Goal: Information Seeking & Learning: Learn about a topic

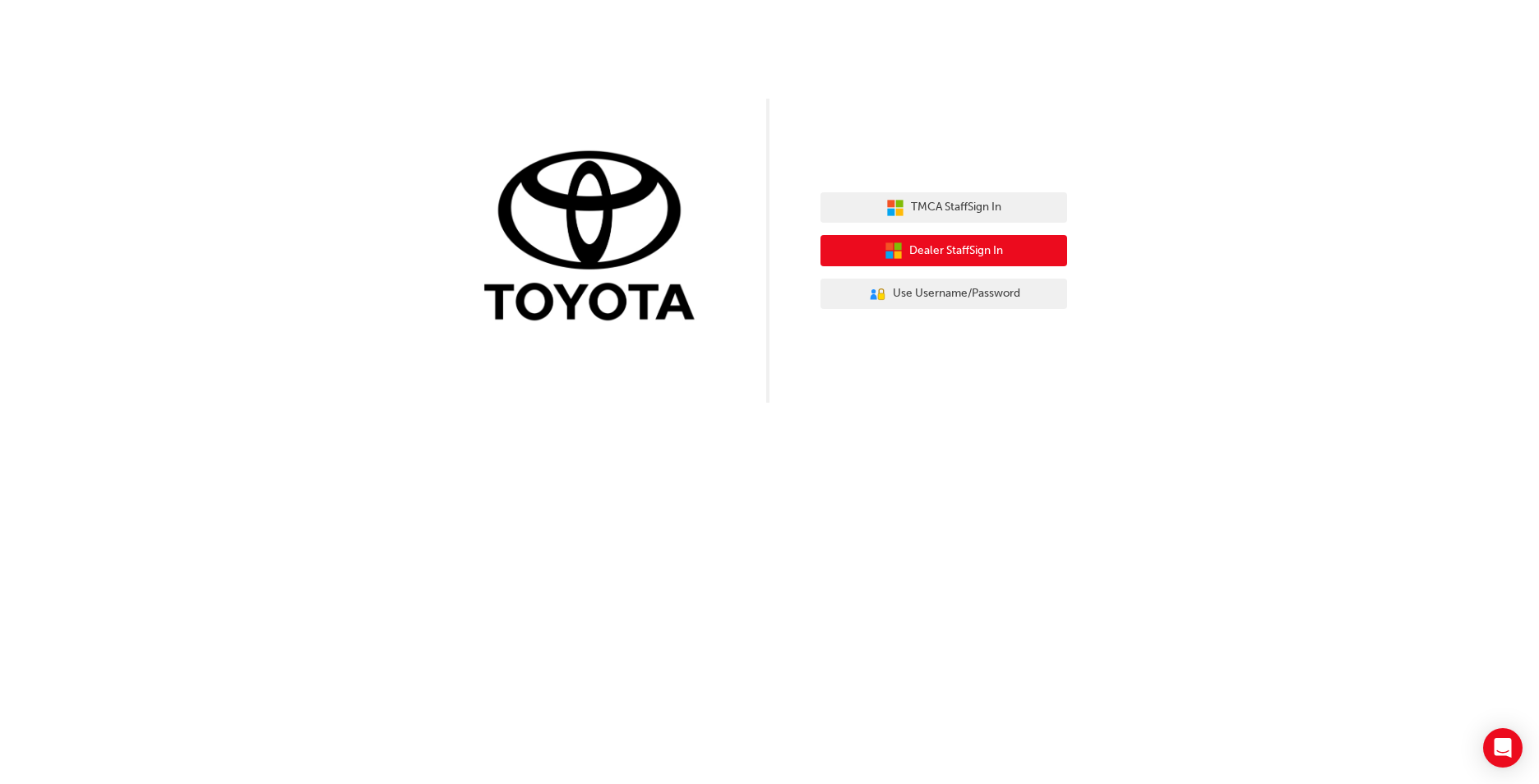
click at [934, 242] on span "Dealer Staff Sign In" at bounding box center [956, 250] width 94 height 19
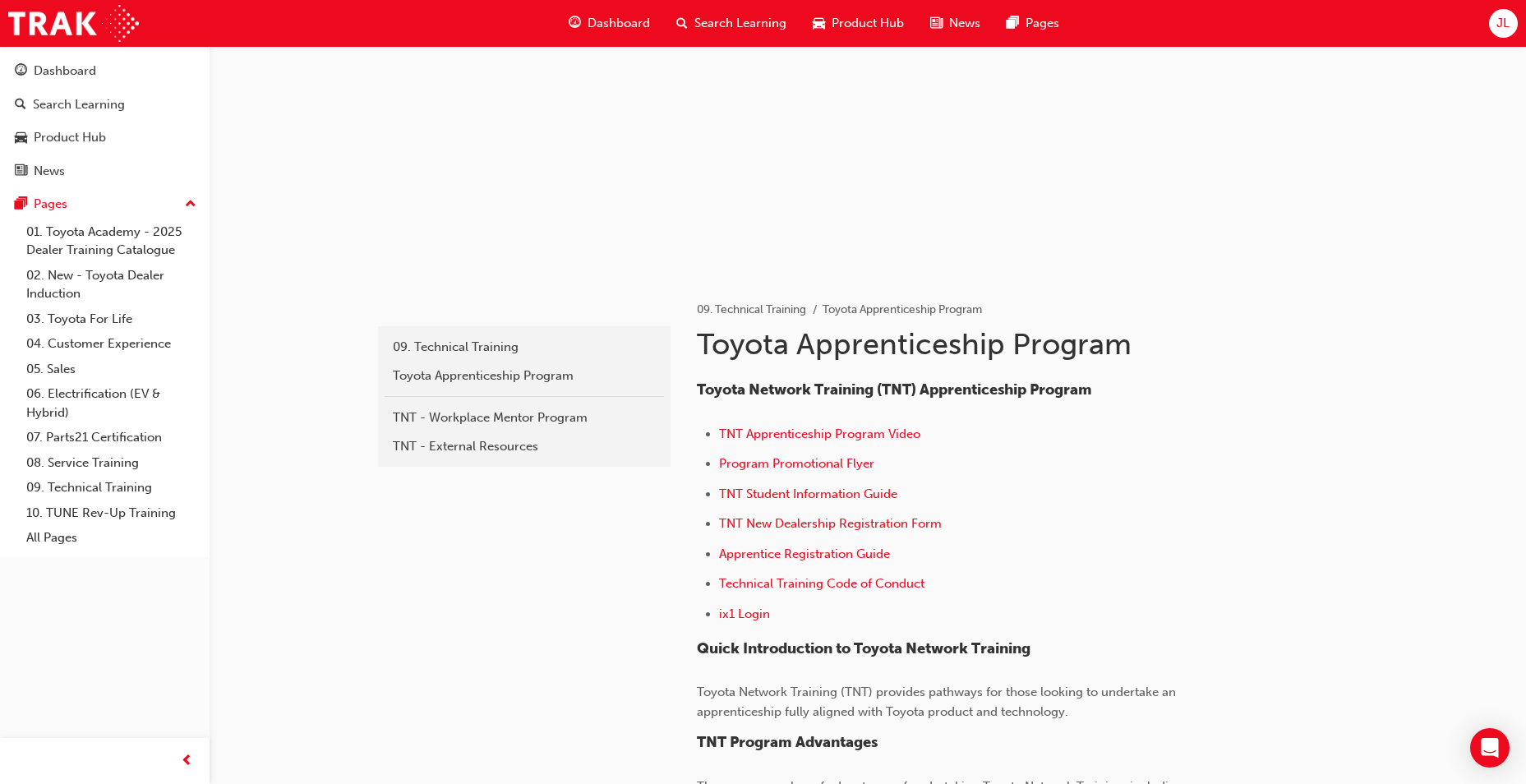
scroll to position [96, 0]
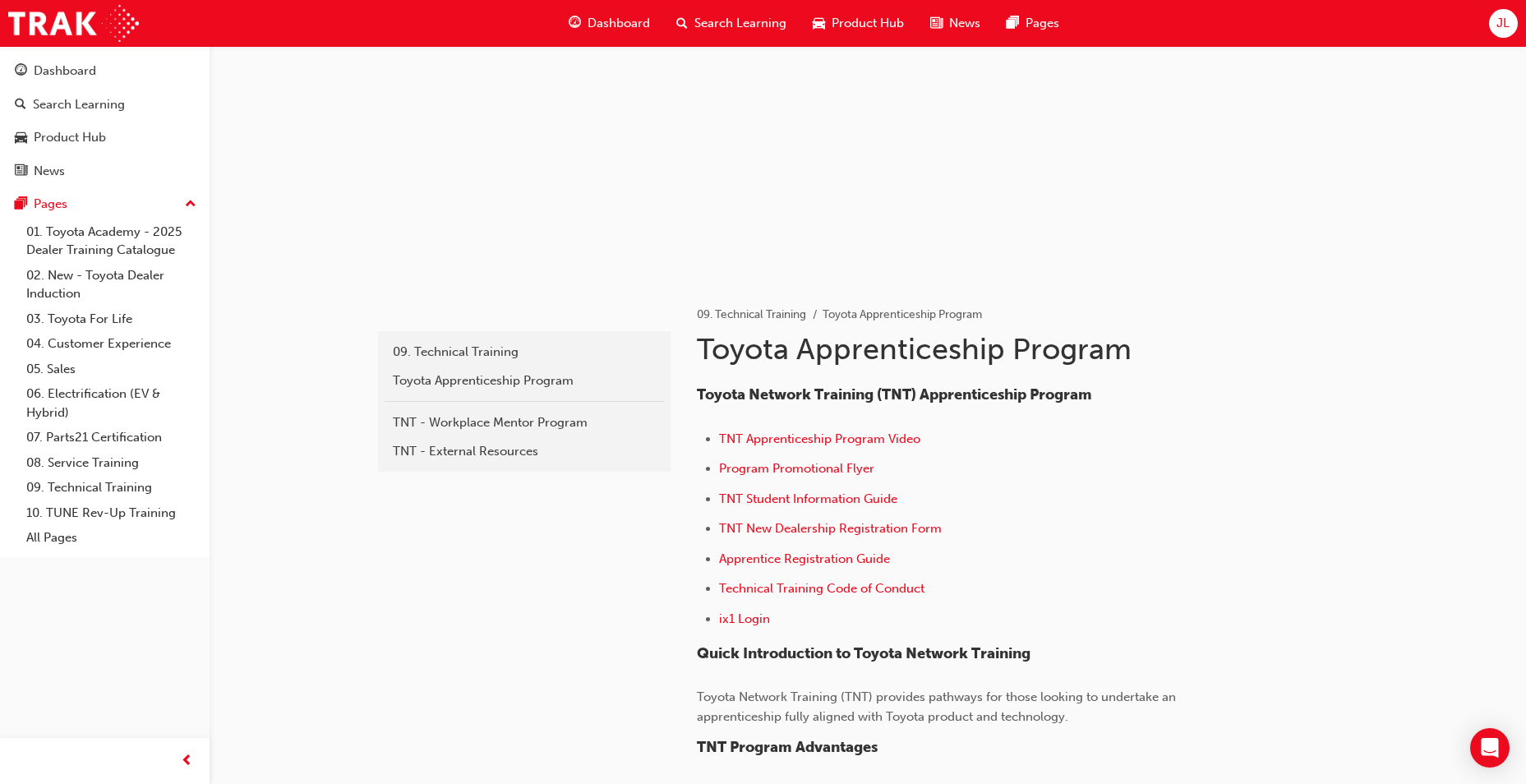
click at [1086, 493] on li "TNT Student Information Guide" at bounding box center [975, 501] width 512 height 24
click at [620, 20] on span "Dashboard" at bounding box center [619, 23] width 62 height 19
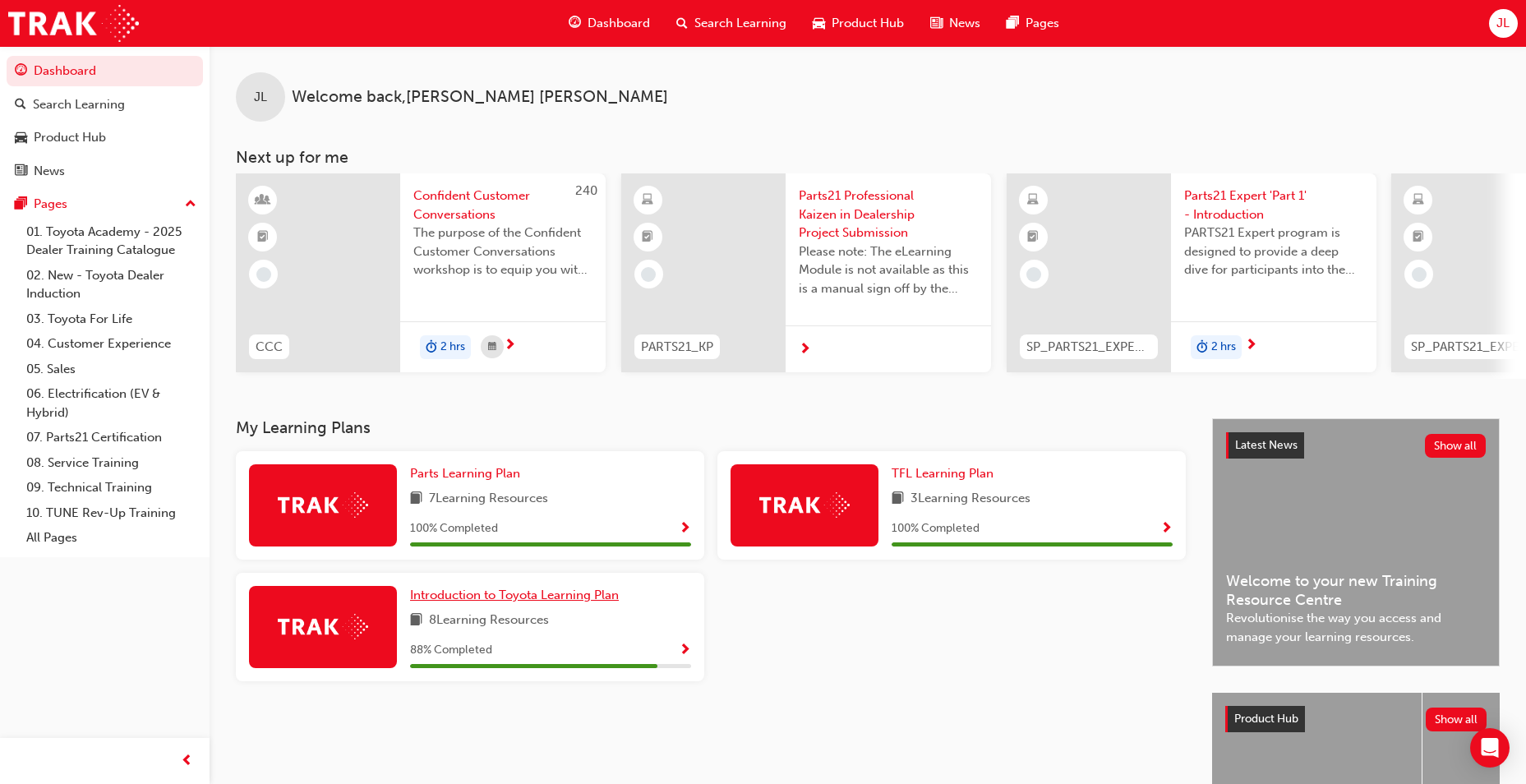
click at [459, 602] on span "Introduction to Toyota Learning Plan" at bounding box center [514, 595] width 208 height 15
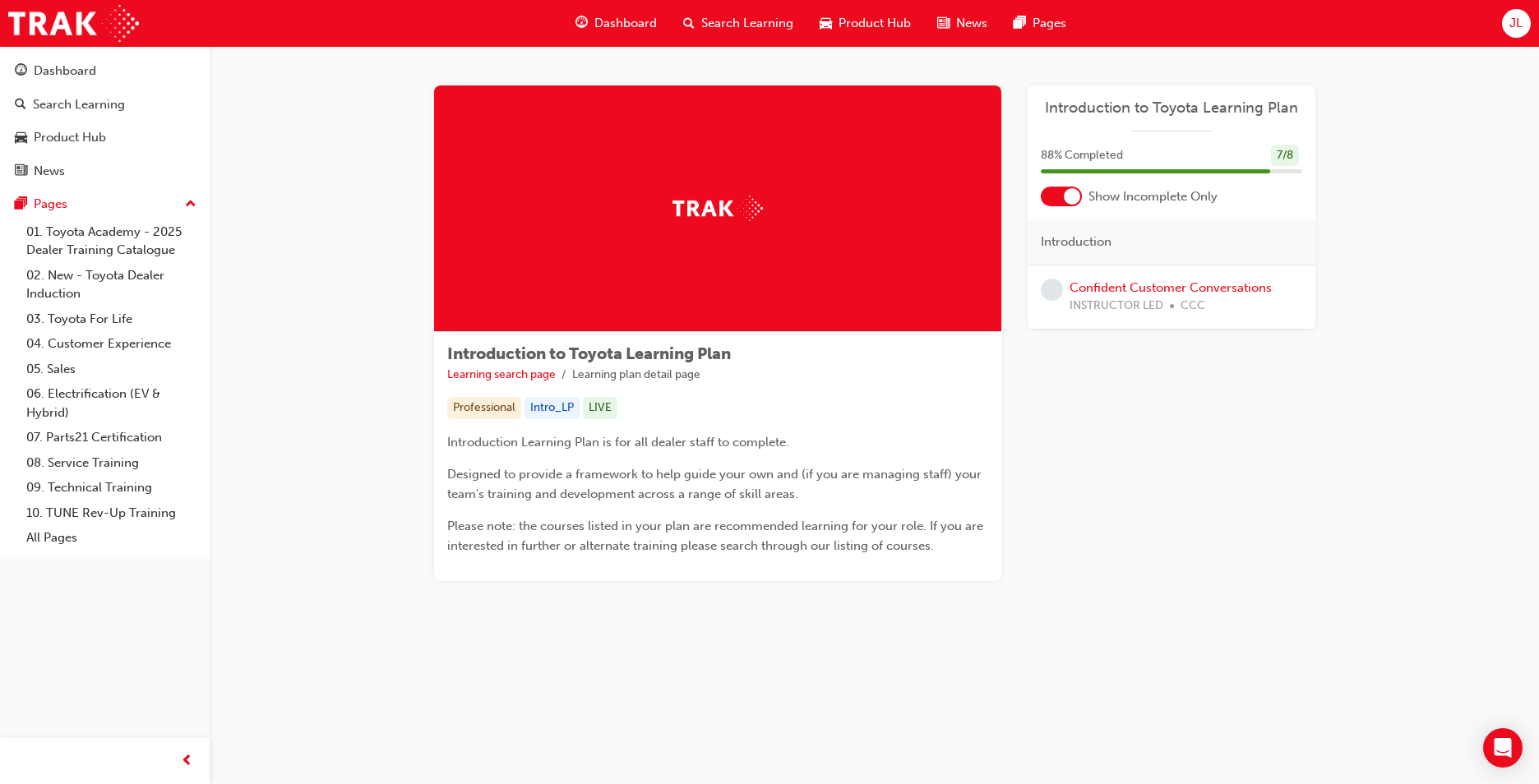
click at [1137, 351] on div "Learning Plan Introduction to Toyota Learning Plan 88 % Completed 7 / 8 Show In…" at bounding box center [1171, 334] width 288 height 495
click at [1122, 283] on link "Confident Customer Conversations" at bounding box center [1170, 288] width 202 height 15
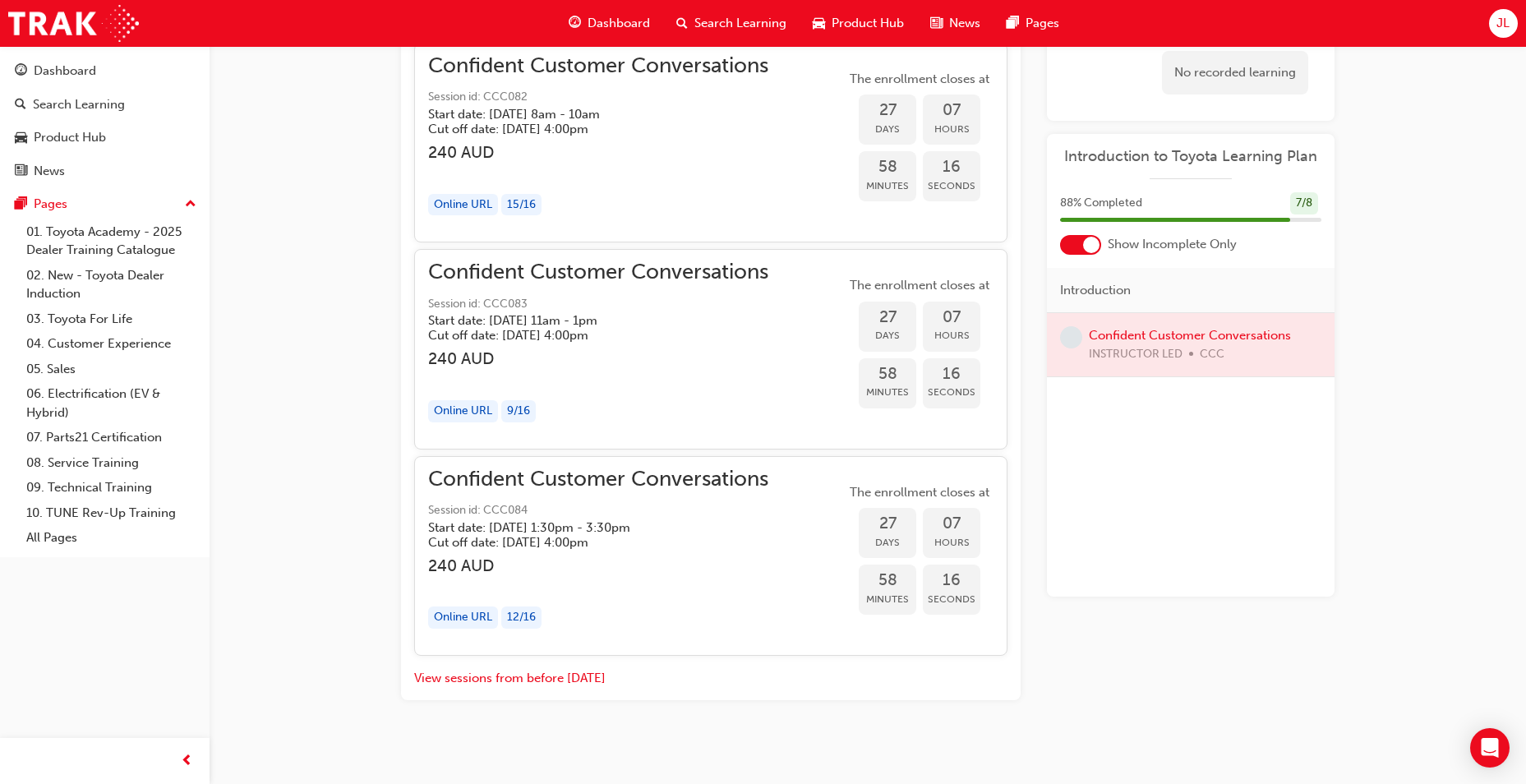
scroll to position [1298, 0]
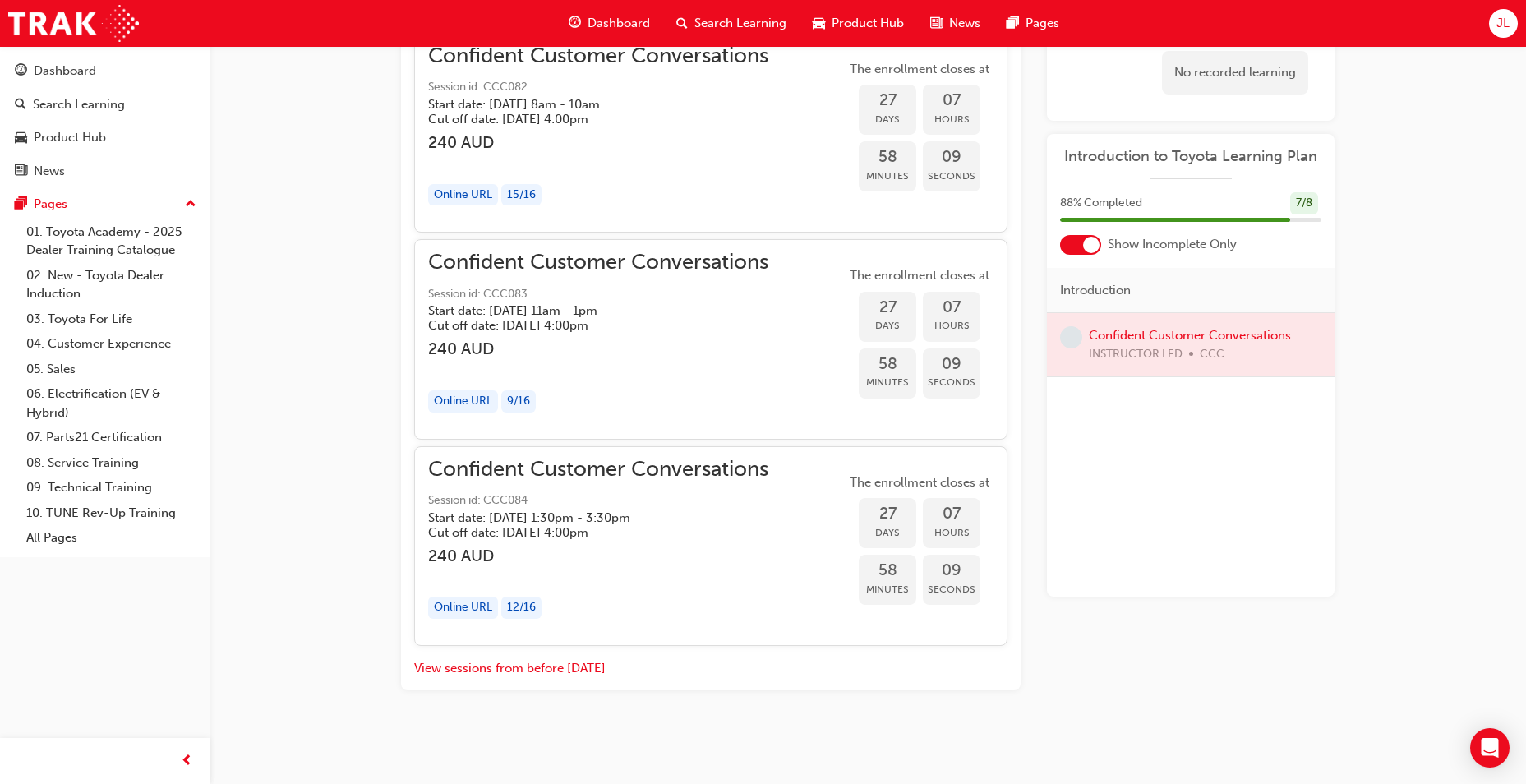
click at [692, 374] on div "button" at bounding box center [599, 368] width 340 height 19
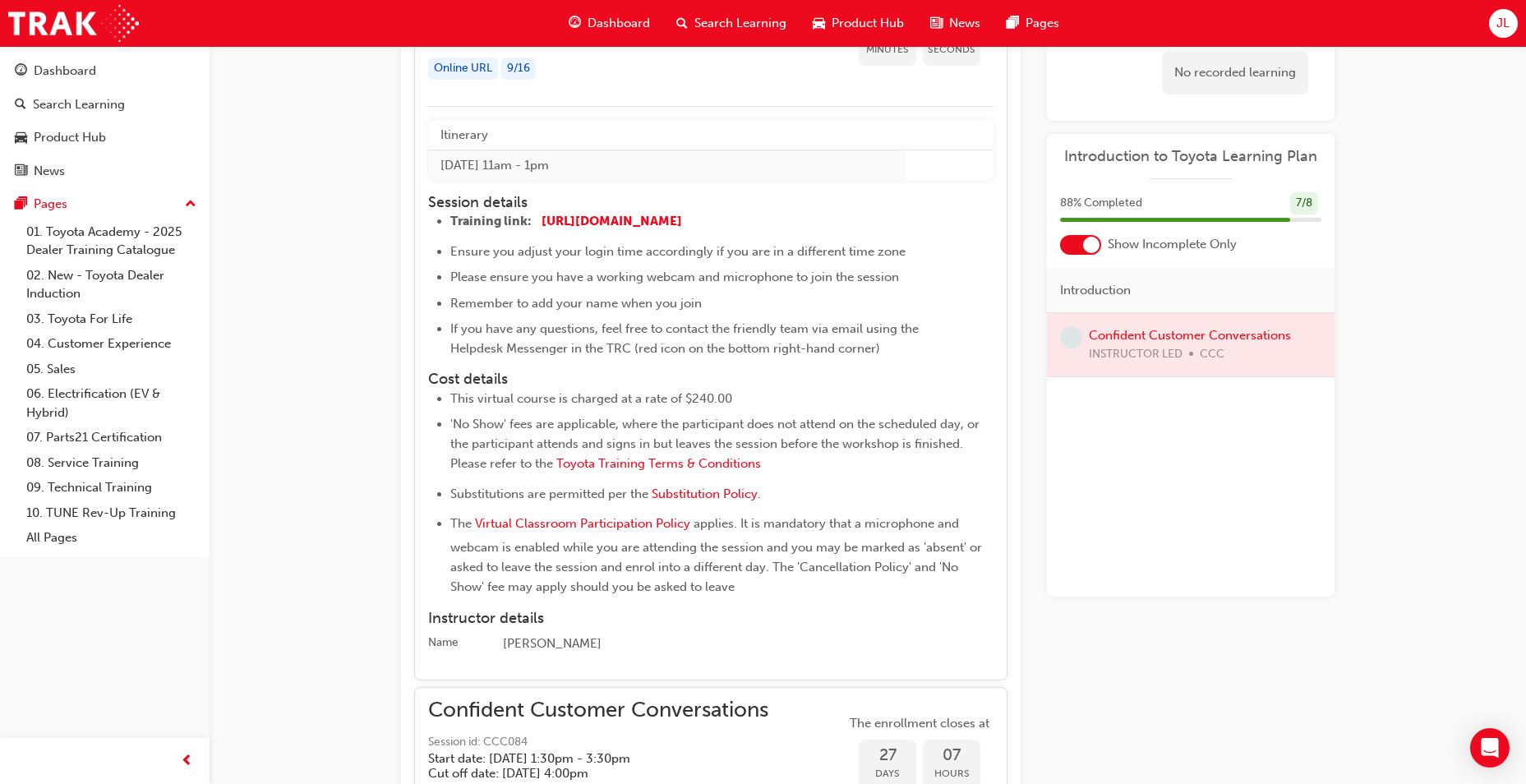
scroll to position [1633, 0]
click at [770, 376] on h4 "Cost details" at bounding box center [711, 377] width 566 height 18
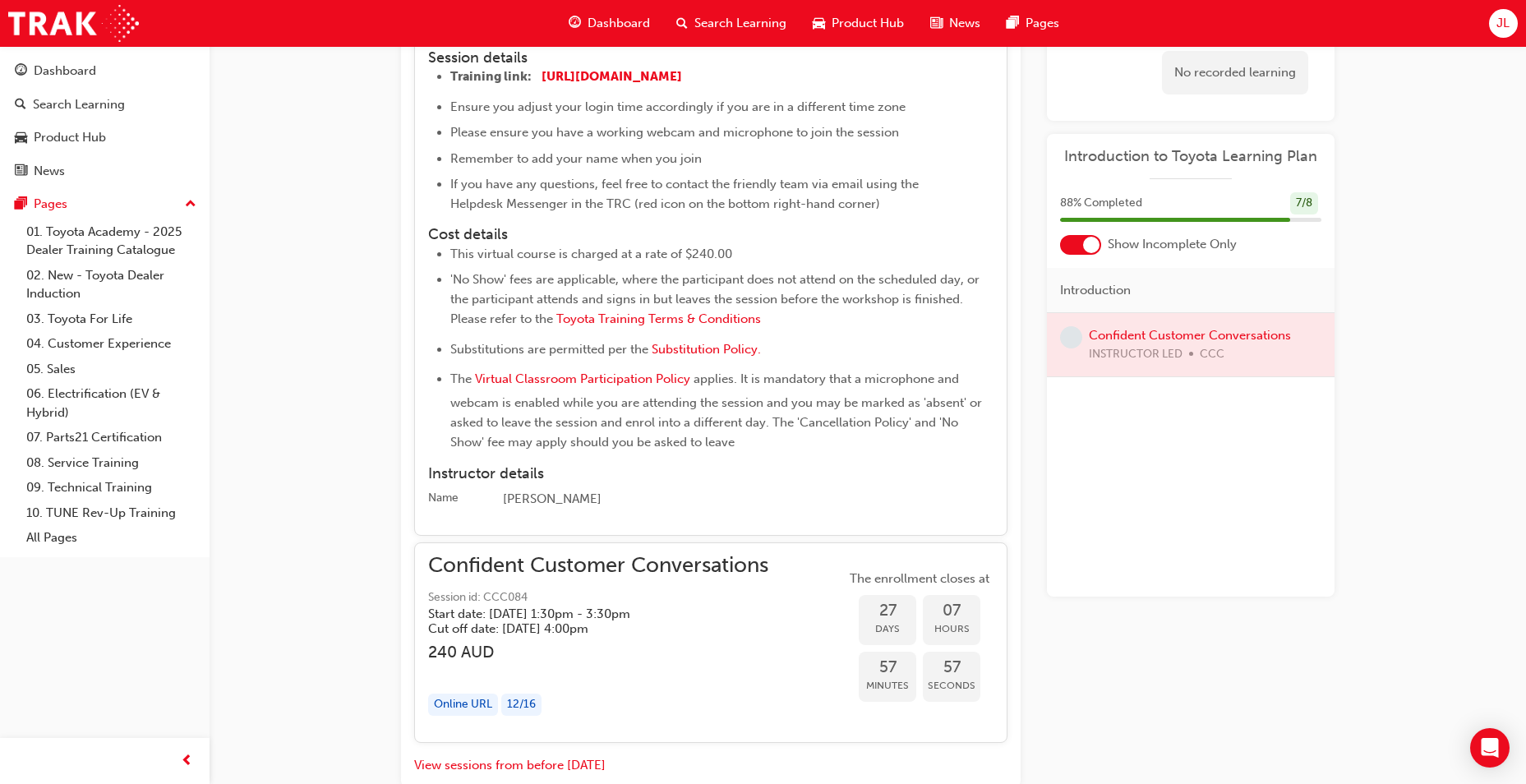
scroll to position [1777, 0]
click at [819, 340] on li "Substitutions are permitted per the Substitution Policy." at bounding box center [722, 350] width 544 height 24
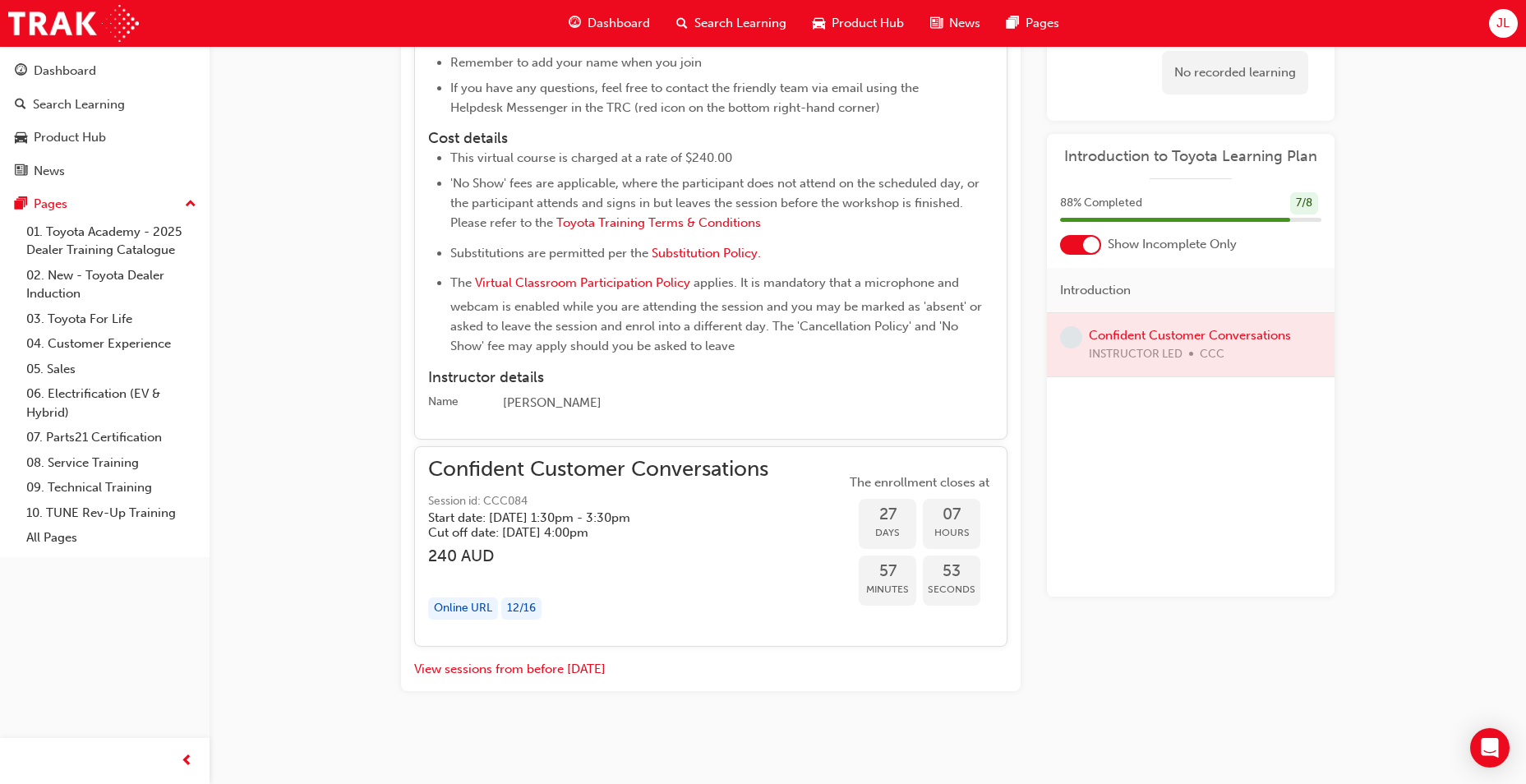
scroll to position [1872, 0]
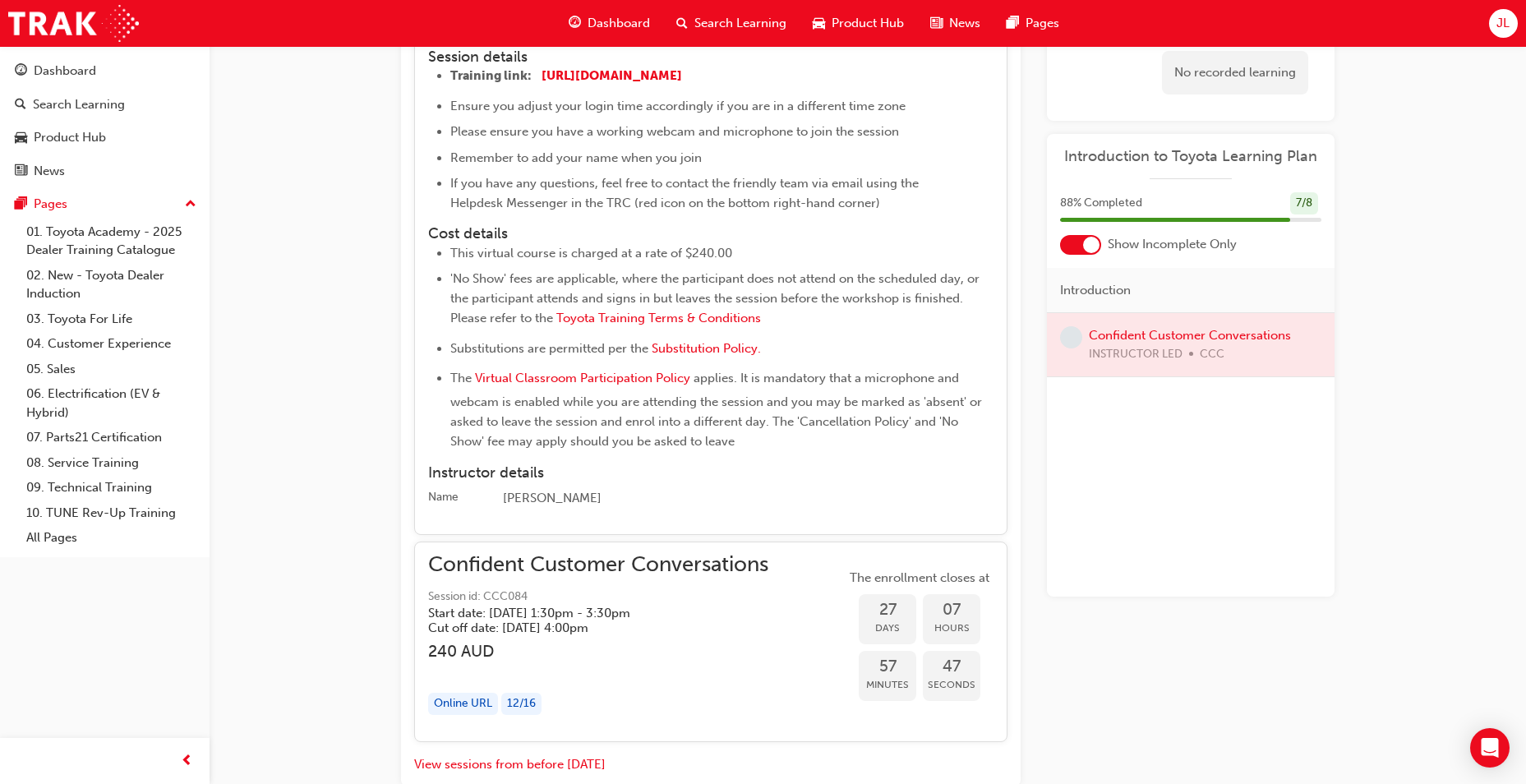
click at [699, 479] on h4 "Instructor details" at bounding box center [711, 473] width 566 height 18
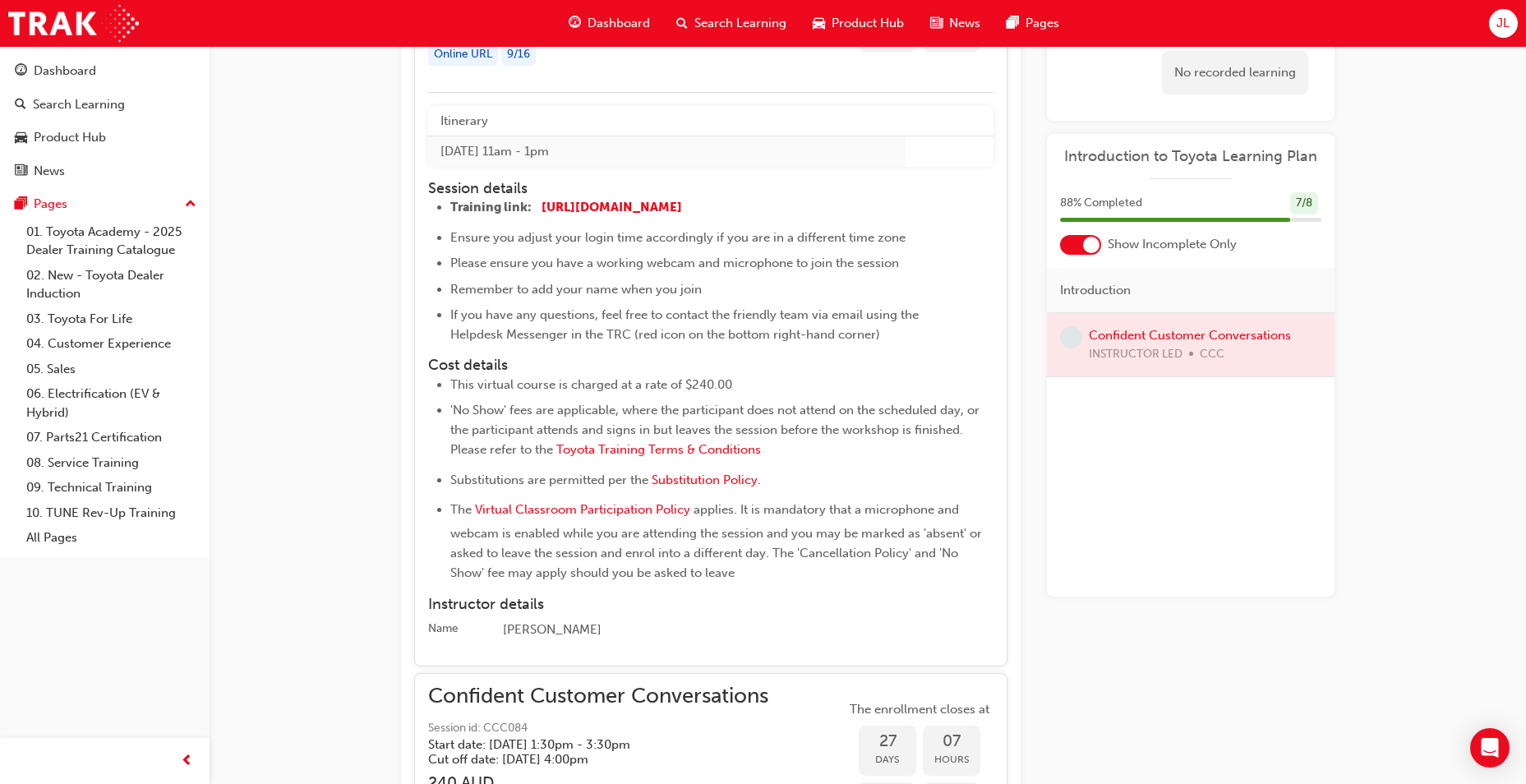
scroll to position [1632, 0]
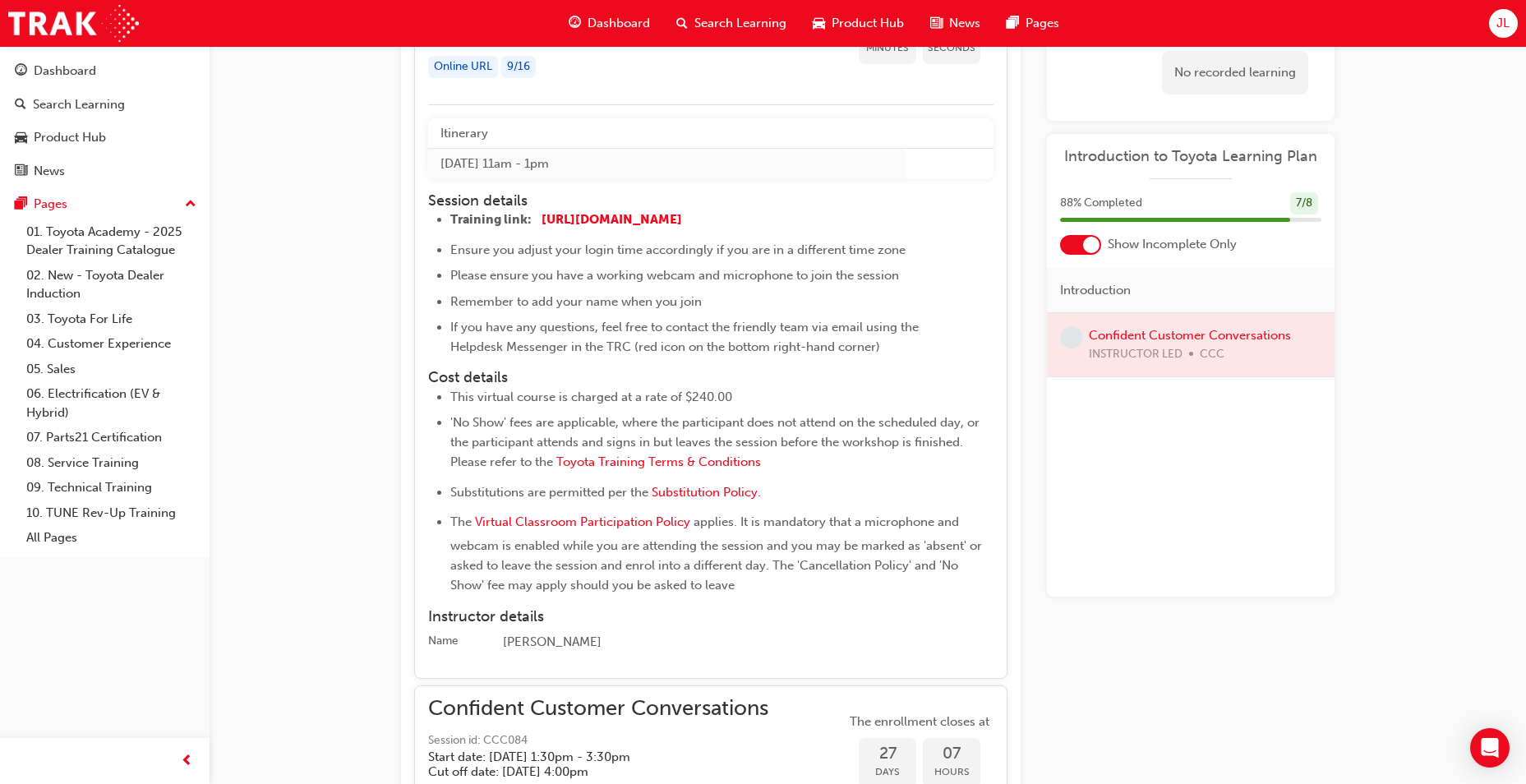
click at [806, 465] on li "'No Show' fees are applicable, where the participant does not attend on the sch…" at bounding box center [722, 444] width 544 height 63
click at [993, 471] on li "'No Show' fees are applicable, where the participant does not attend on the sch…" at bounding box center [722, 444] width 544 height 63
click at [951, 470] on li "'No Show' fees are applicable, where the participant does not attend on the sch…" at bounding box center [722, 444] width 544 height 63
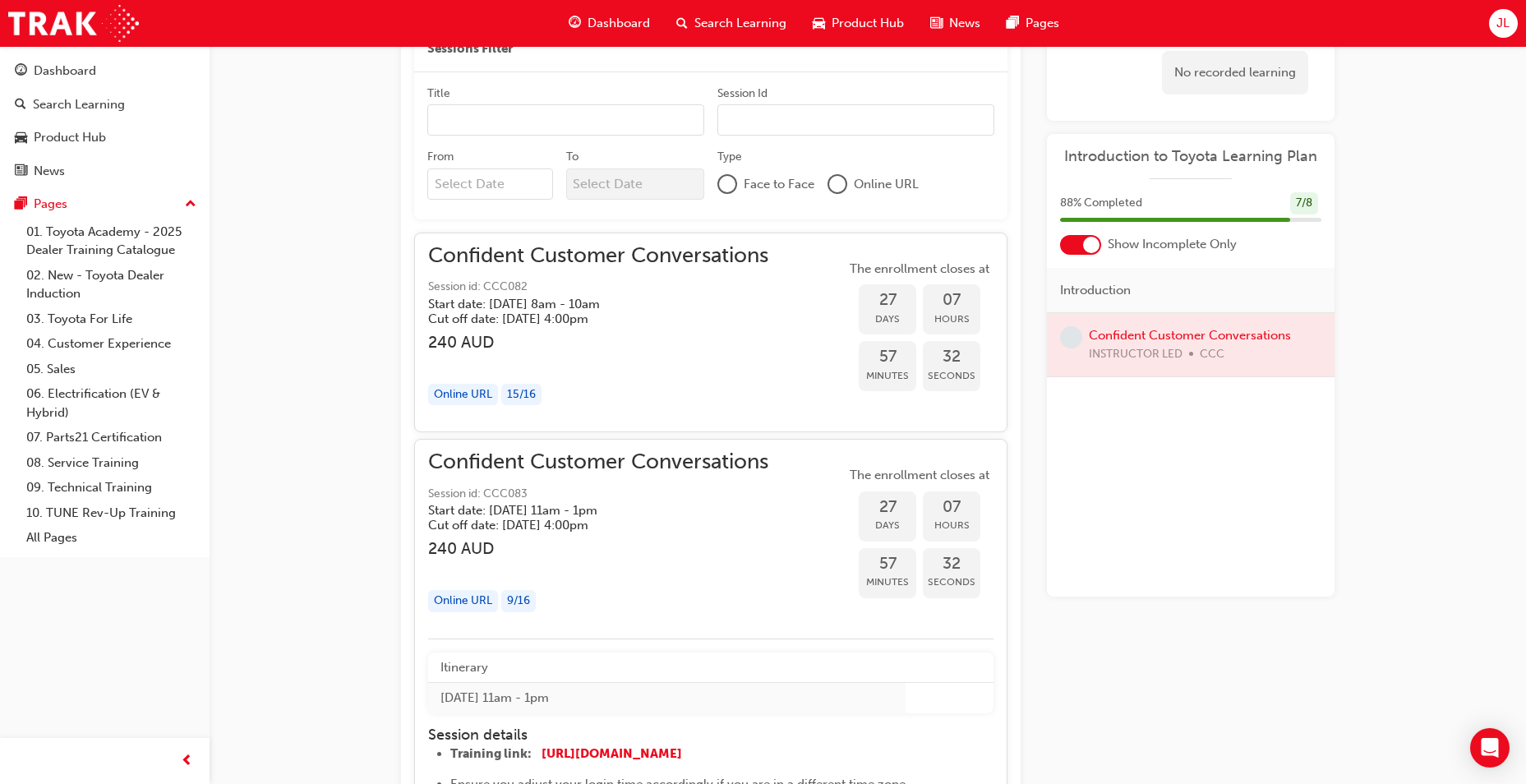
scroll to position [913, 0]
